Goal: Task Accomplishment & Management: Manage account settings

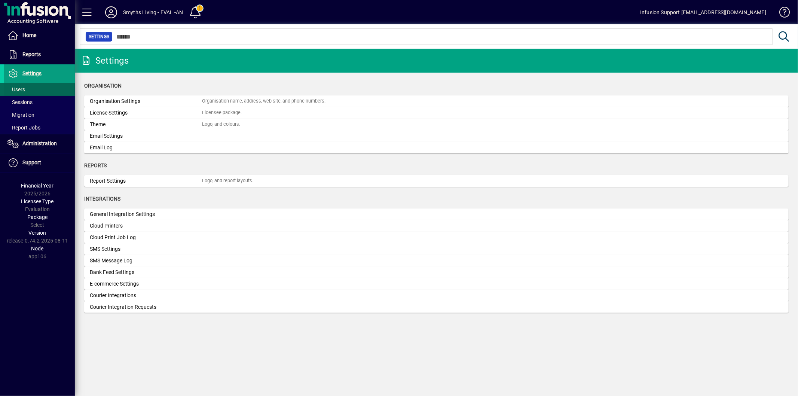
click at [28, 86] on span at bounding box center [39, 89] width 71 height 18
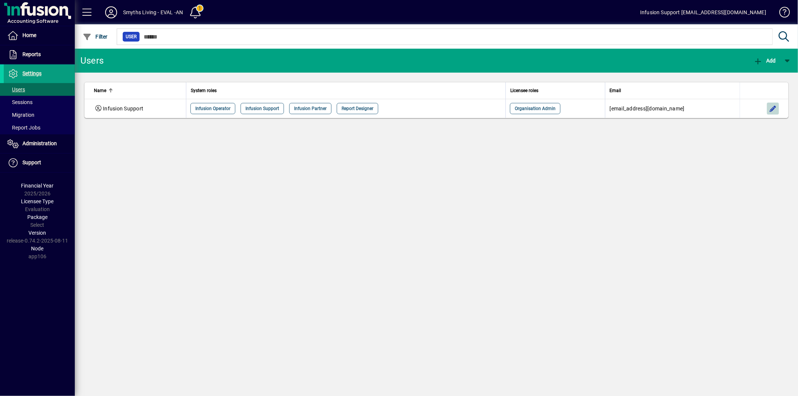
click at [775, 112] on span "button" at bounding box center [773, 109] width 18 height 18
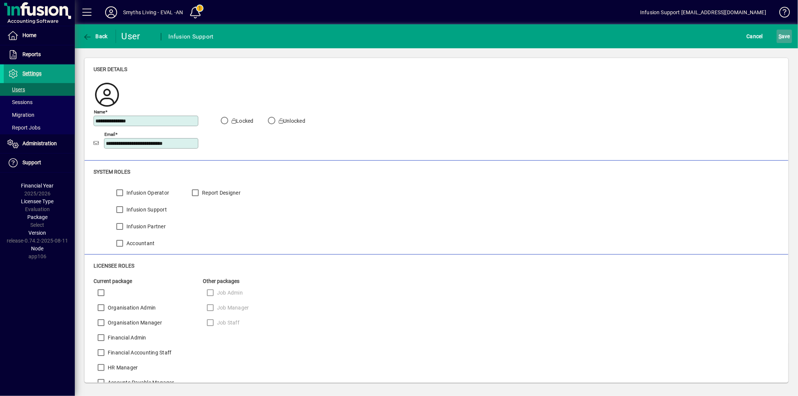
click at [784, 38] on span "S ave" at bounding box center [785, 36] width 12 height 12
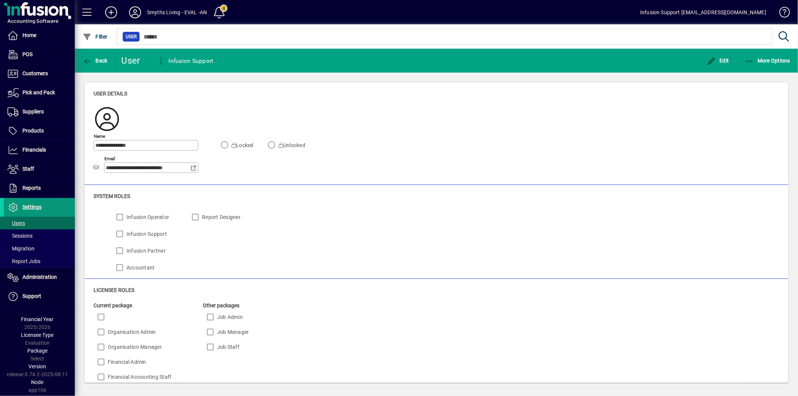
click at [34, 207] on span "Settings" at bounding box center [31, 207] width 19 height 6
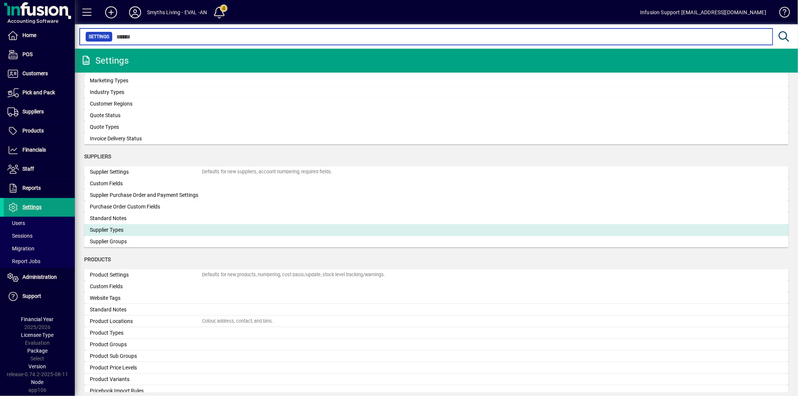
scroll to position [613, 0]
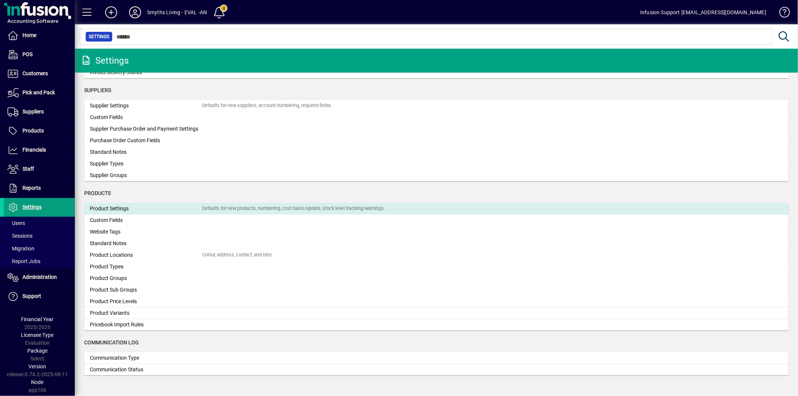
click at [145, 210] on div "Product Settings" at bounding box center [146, 209] width 112 height 8
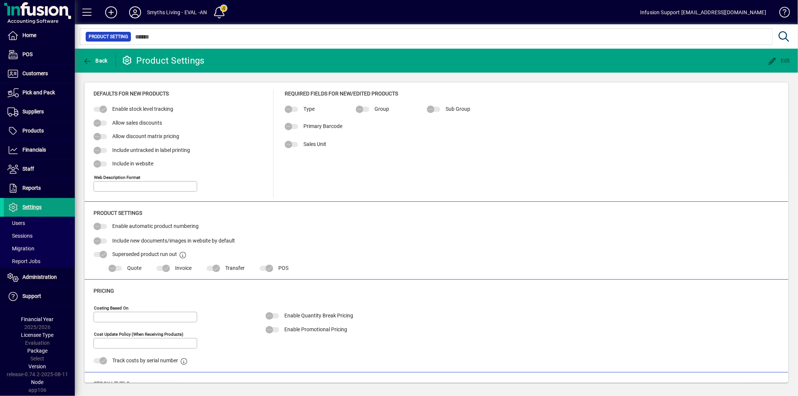
type input "**********"
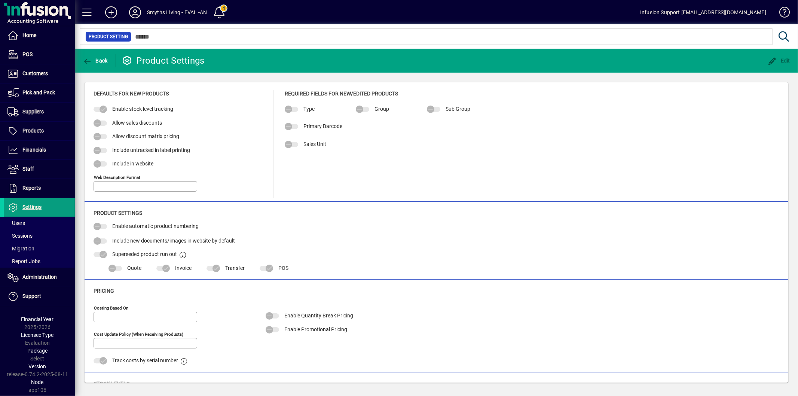
type input "**********"
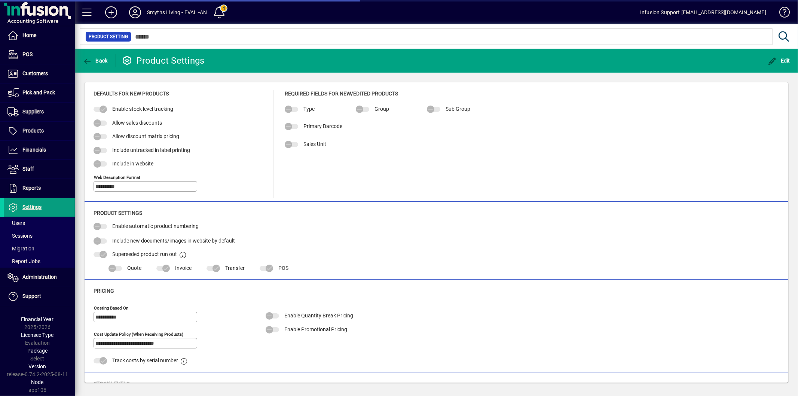
type input "**********"
drag, startPoint x: 783, startPoint y: 58, endPoint x: 572, endPoint y: 115, distance: 219.0
click at [783, 58] on span "Edit" at bounding box center [779, 61] width 22 height 6
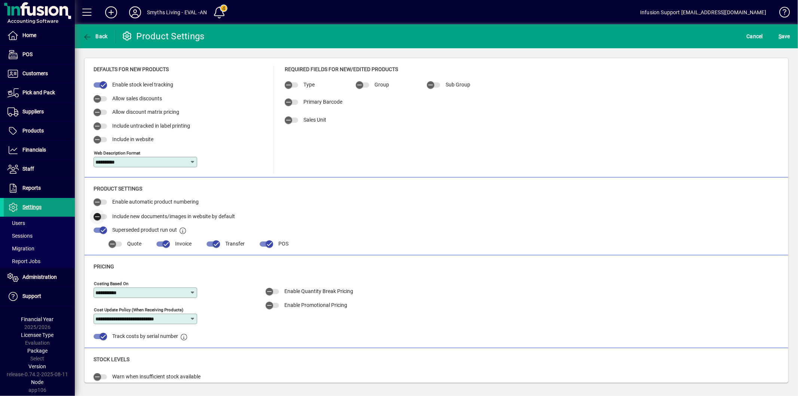
click at [103, 216] on span "button" at bounding box center [97, 216] width 15 height 15
click at [785, 34] on span "S ave" at bounding box center [785, 36] width 12 height 12
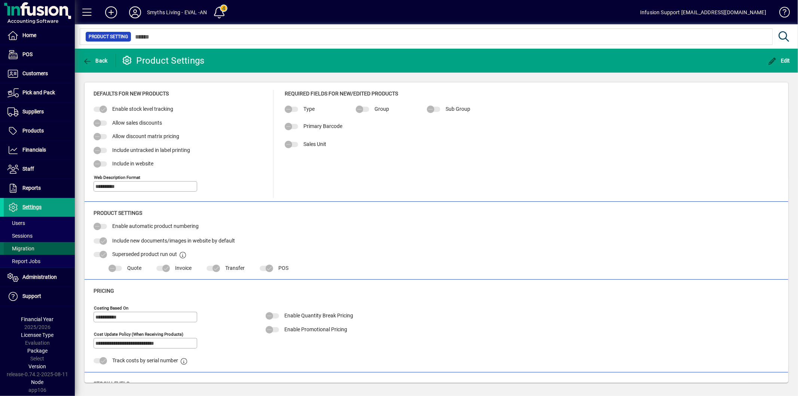
click at [23, 250] on span "Migration" at bounding box center [20, 248] width 27 height 6
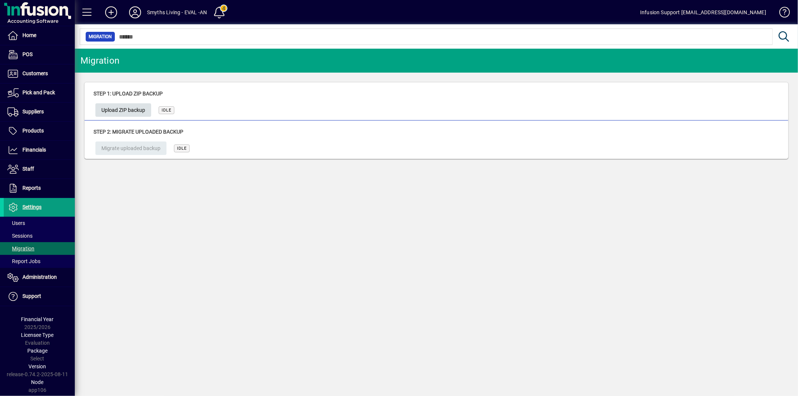
click at [128, 110] on span "Upload ZIP backup" at bounding box center [123, 110] width 44 height 12
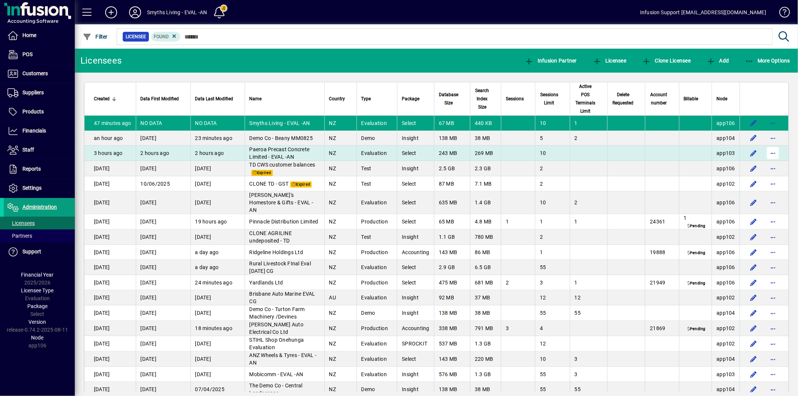
click at [769, 152] on span "button" at bounding box center [773, 153] width 18 height 18
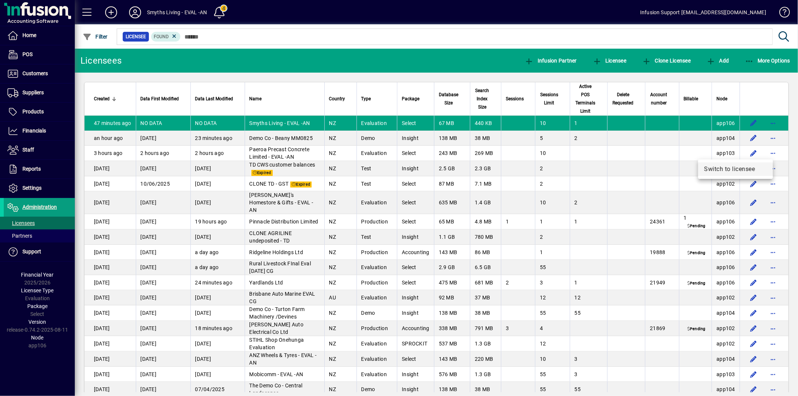
click at [732, 168] on span "Switch to licensee" at bounding box center [735, 169] width 63 height 9
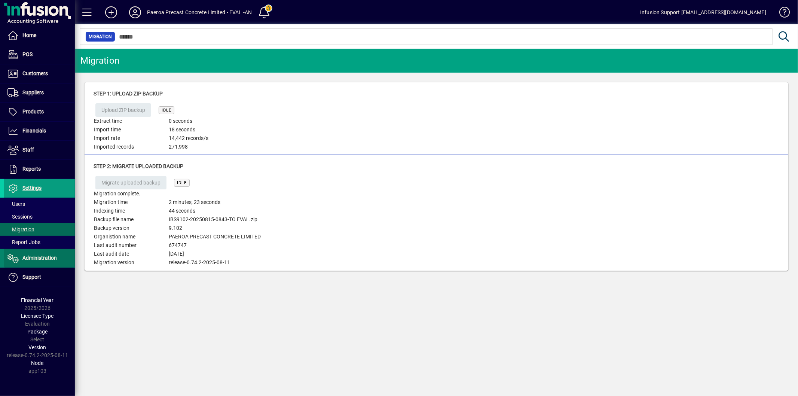
click at [34, 259] on span "Administration" at bounding box center [39, 258] width 34 height 6
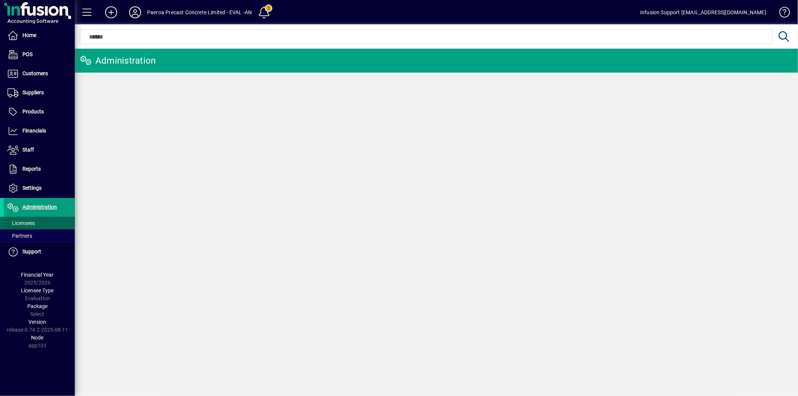
click at [32, 218] on span at bounding box center [39, 223] width 71 height 18
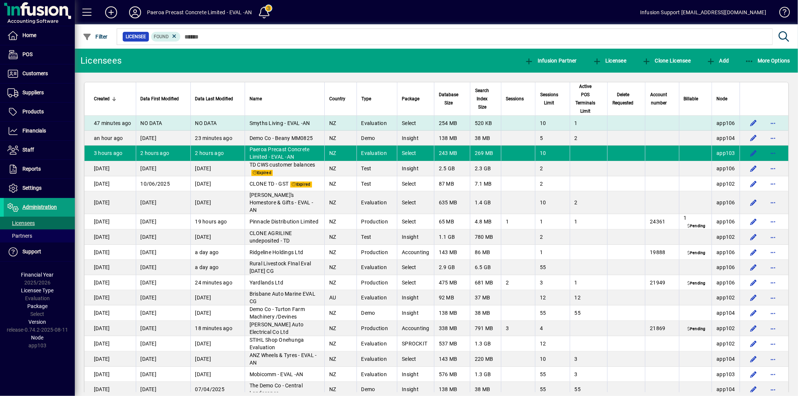
click at [764, 119] on span "button" at bounding box center [773, 123] width 18 height 18
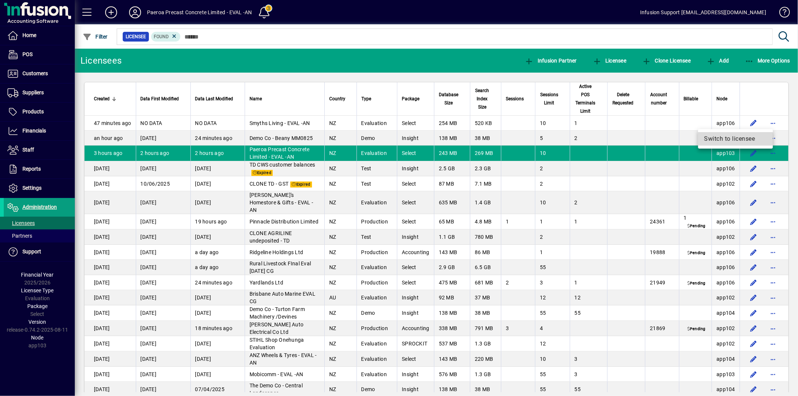
click at [726, 138] on span "Switch to licensee" at bounding box center [735, 138] width 63 height 9
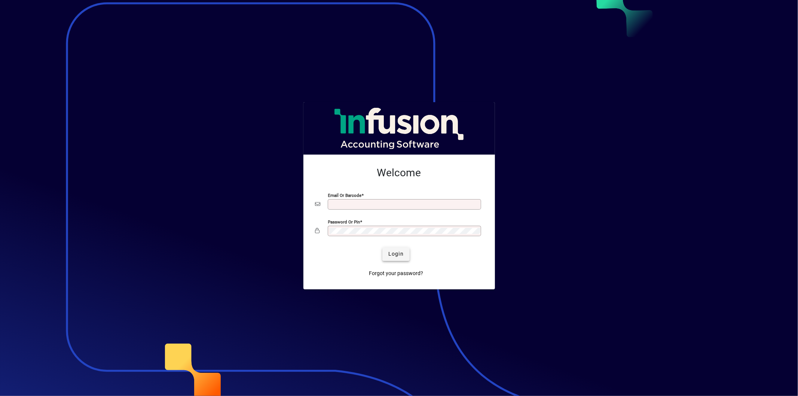
type input "**********"
click at [397, 253] on span "Login" at bounding box center [395, 254] width 15 height 8
